Goal: Task Accomplishment & Management: Use online tool/utility

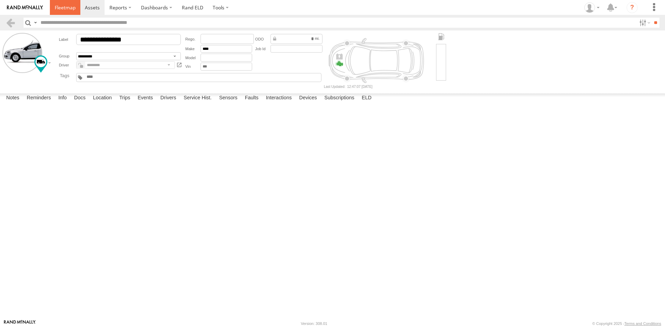
click at [73, 7] on span at bounding box center [65, 7] width 21 height 7
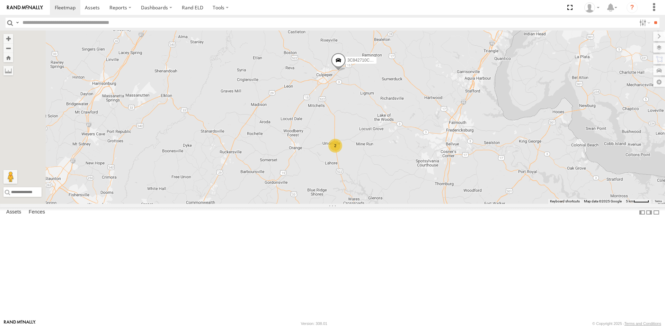
click at [346, 71] on span at bounding box center [338, 62] width 15 height 19
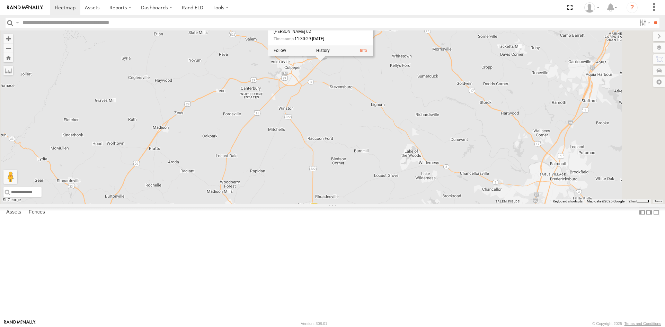
click at [321, 217] on div "2" at bounding box center [314, 210] width 14 height 14
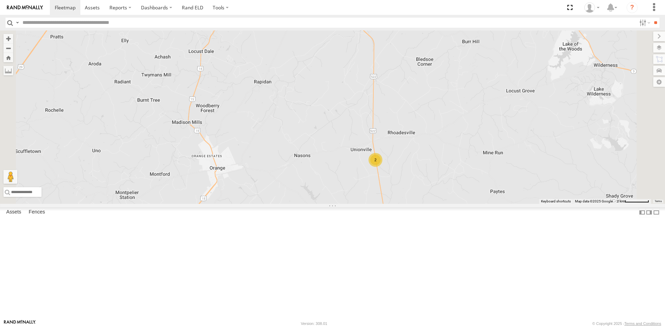
drag, startPoint x: 517, startPoint y: 72, endPoint x: 494, endPoint y: 176, distance: 105.8
click at [494, 176] on div "3C842710C56C 3C842710C56C All Assets James Madison Hwy Culpeper 38.48343 , -77.…" at bounding box center [332, 116] width 665 height 173
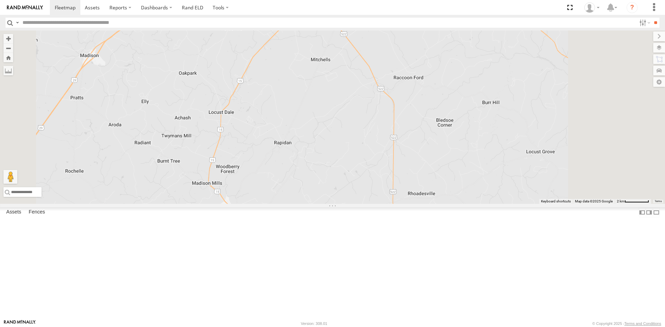
drag, startPoint x: 512, startPoint y: 114, endPoint x: 485, endPoint y: 184, distance: 75.2
click at [485, 184] on div "3C842710C56C 3C842710C56C All Assets James Madison Hwy Culpeper 38.48343 , -77.…" at bounding box center [332, 116] width 665 height 173
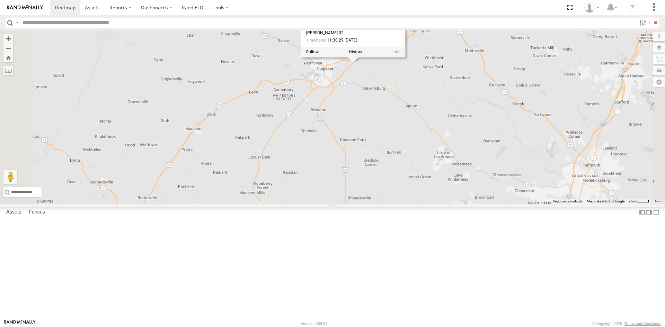
click at [457, 162] on div "3C842710C56C 3C842710C56C All Assets James Madison Hwy Culpeper 38.48343 , -77.…" at bounding box center [332, 116] width 665 height 173
click at [0, 0] on link at bounding box center [0, 0] width 0 height 0
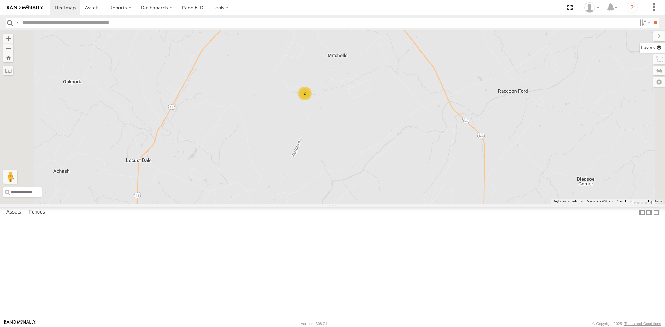
click at [664, 50] on label at bounding box center [651, 48] width 25 height 10
click at [0, 0] on span "Basemaps" at bounding box center [0, 0] width 0 height 0
click at [0, 0] on span "Satellite + Roadmap" at bounding box center [0, 0] width 0 height 0
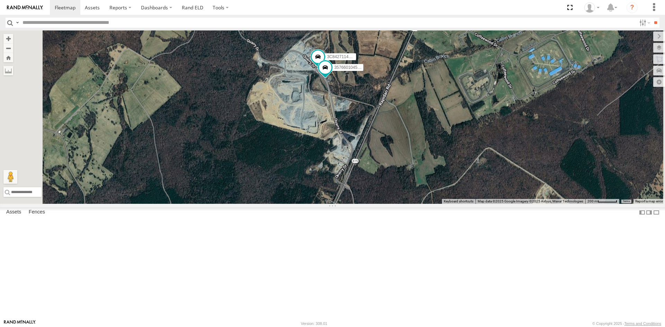
click at [0, 0] on link at bounding box center [0, 0] width 0 height 0
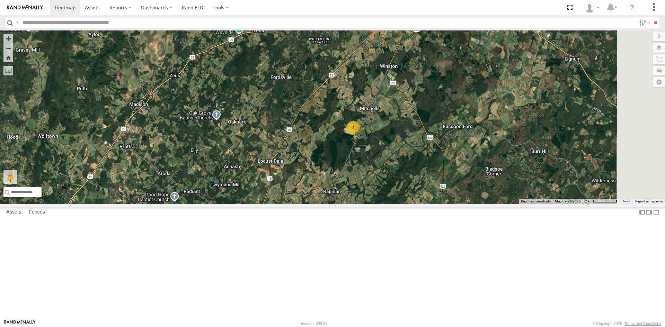
drag, startPoint x: 504, startPoint y: 87, endPoint x: 468, endPoint y: 141, distance: 64.7
click at [468, 141] on div "3C842710C56C 2" at bounding box center [332, 116] width 665 height 173
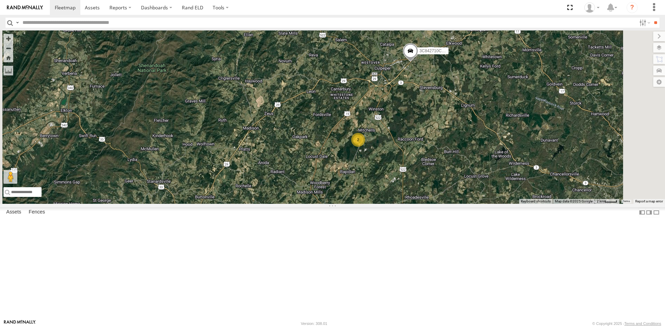
drag, startPoint x: 493, startPoint y: 145, endPoint x: 485, endPoint y: 146, distance: 8.1
click at [486, 156] on div "3C842710C56C 2" at bounding box center [332, 116] width 665 height 173
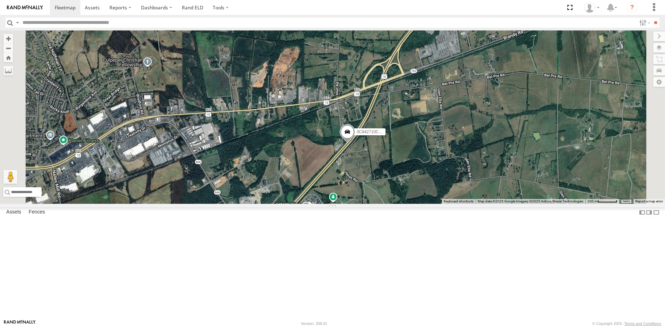
click at [355, 143] on span at bounding box center [347, 133] width 15 height 19
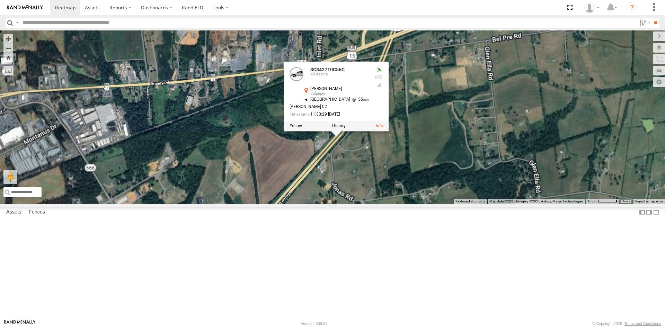
click at [452, 204] on div "3C842710C56C 3C842710C56C All Assets James Madison Hwy Culpeper 38.48343 , -77.…" at bounding box center [332, 116] width 665 height 173
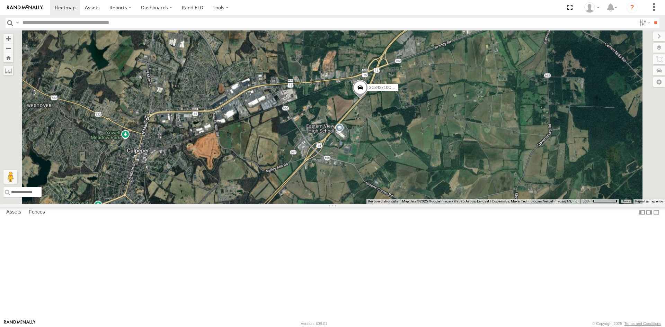
drag, startPoint x: 445, startPoint y: 253, endPoint x: 488, endPoint y: 160, distance: 102.7
click at [487, 161] on div "3C842710C56C" at bounding box center [332, 116] width 665 height 173
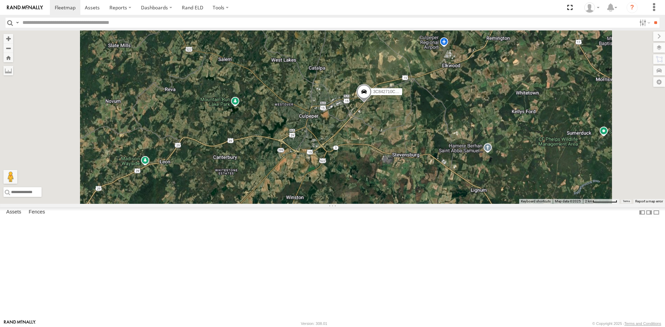
drag, startPoint x: 405, startPoint y: 268, endPoint x: 417, endPoint y: 167, distance: 101.0
click at [417, 167] on div "3C842710C56C 2" at bounding box center [332, 116] width 665 height 173
